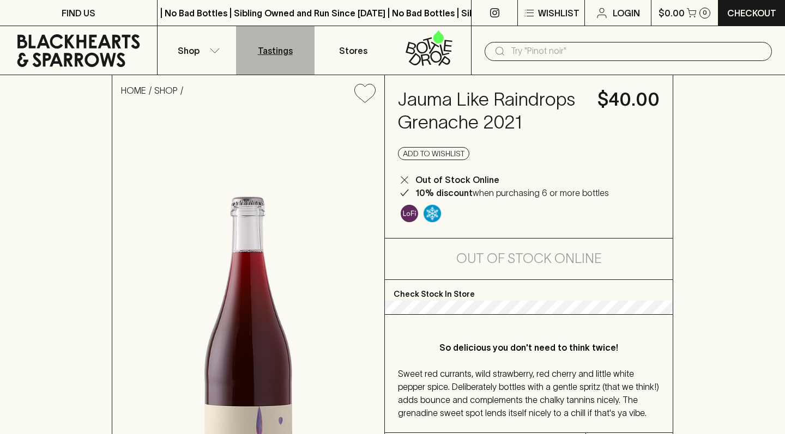
click at [243, 52] on link "Tastings" at bounding box center [275, 50] width 78 height 49
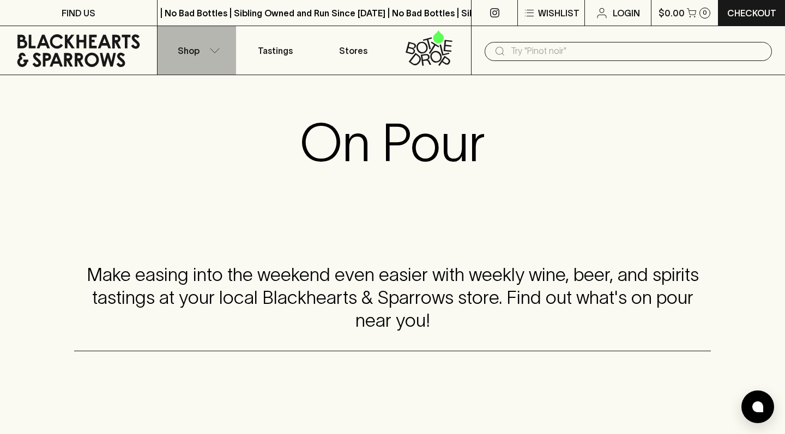
click at [202, 51] on button "Shop" at bounding box center [197, 50] width 78 height 49
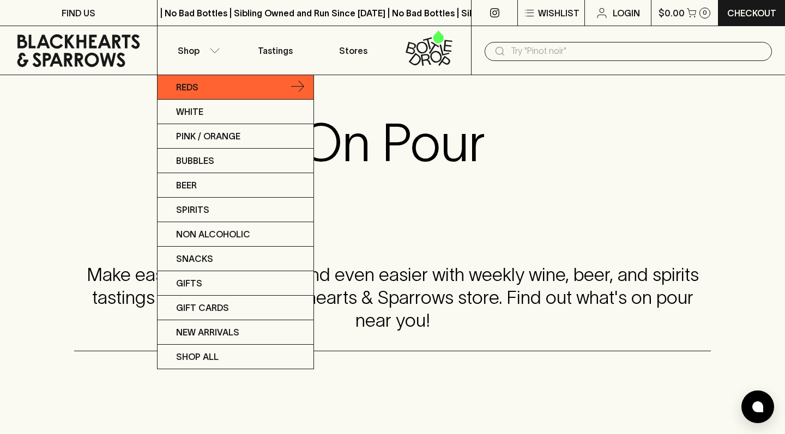
click at [196, 93] on p "Reds" at bounding box center [187, 87] width 22 height 13
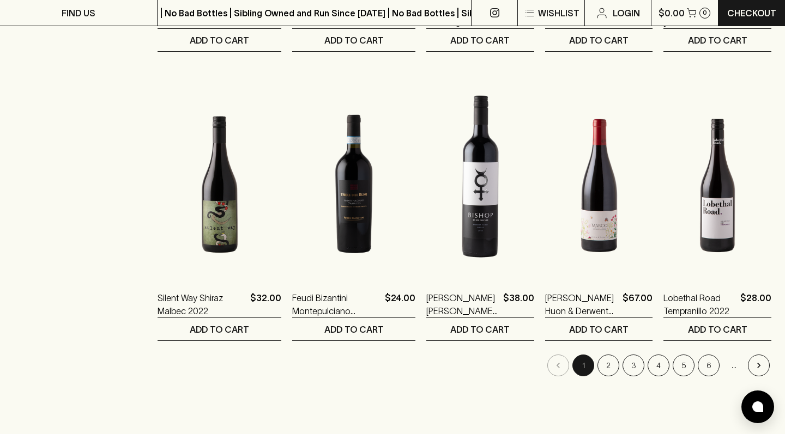
scroll to position [1262, 0]
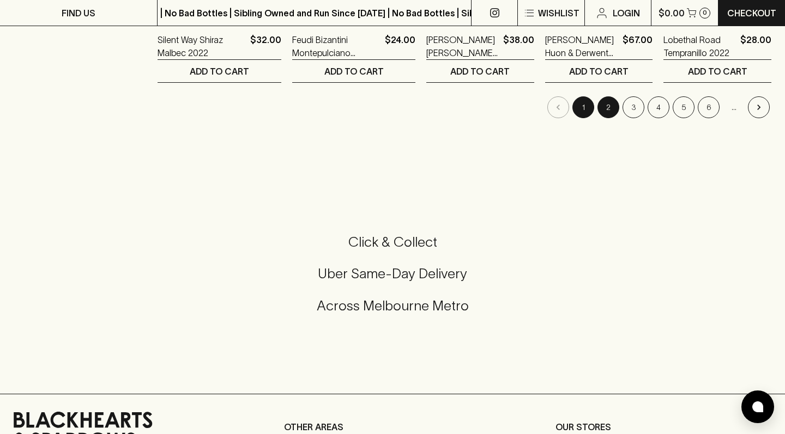
click at [418, 116] on button "2" at bounding box center [608, 107] width 22 height 22
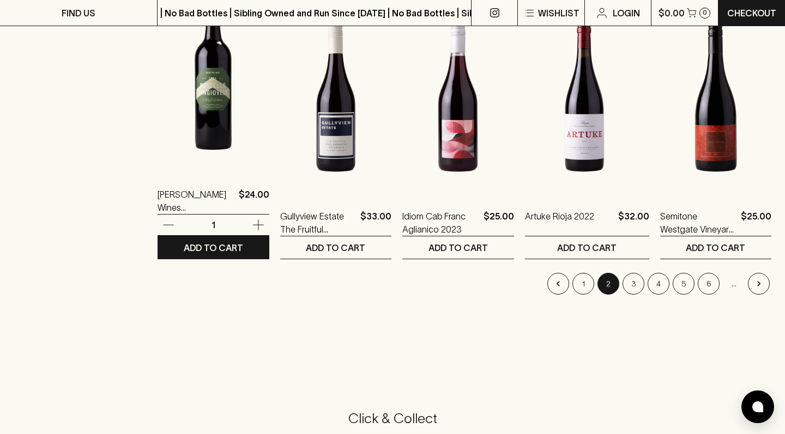
scroll to position [1090, 0]
